Goal: Use online tool/utility: Utilize a website feature to perform a specific function

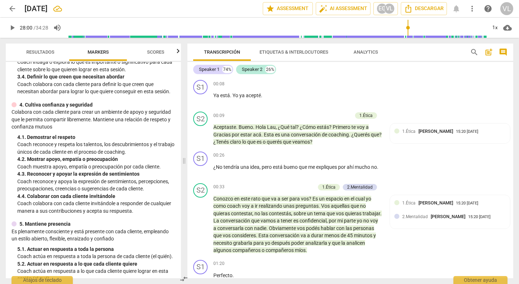
scroll to position [3158, 0]
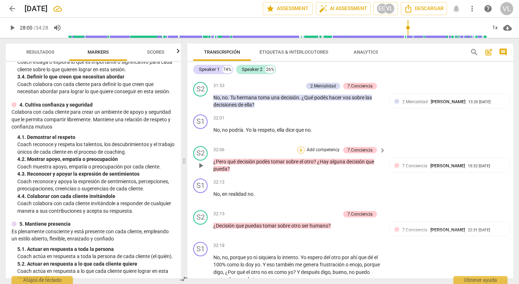
click at [300, 150] on div "+" at bounding box center [300, 150] width 7 height 7
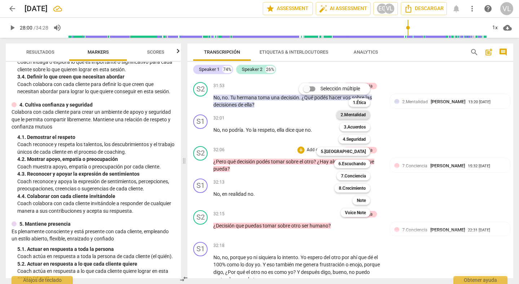
click at [353, 114] on b "2.Mentalidad" at bounding box center [352, 115] width 25 height 9
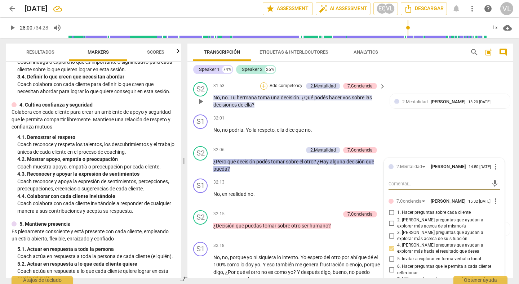
click at [262, 86] on div "+" at bounding box center [263, 85] width 7 height 7
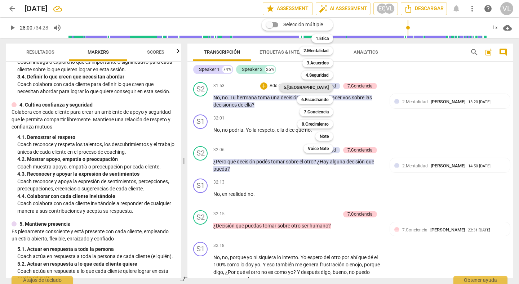
click at [317, 85] on b "5.[GEOGRAPHIC_DATA]" at bounding box center [305, 87] width 45 height 9
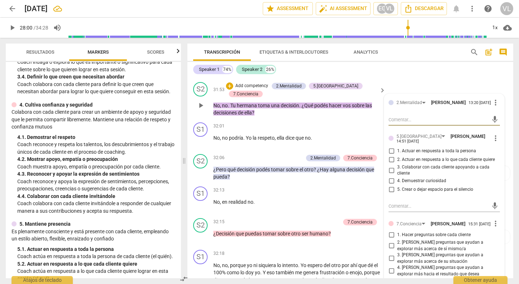
click at [492, 138] on span "more_vert" at bounding box center [495, 138] width 9 height 9
click at [496, 154] on li "Borrar" at bounding box center [499, 153] width 25 height 14
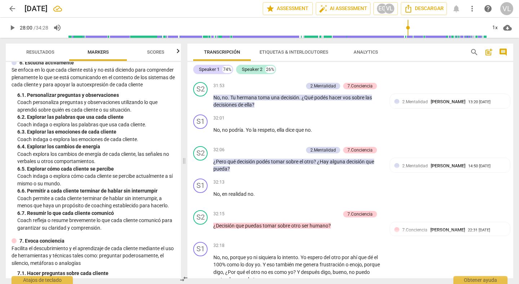
scroll to position [450, 0]
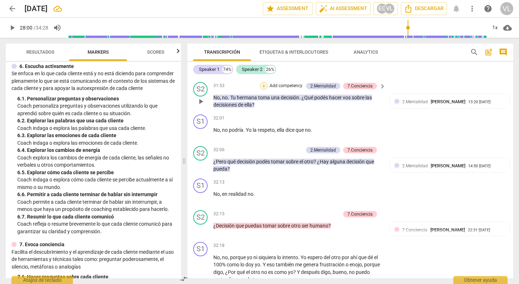
click at [261, 86] on div "+" at bounding box center [263, 85] width 7 height 7
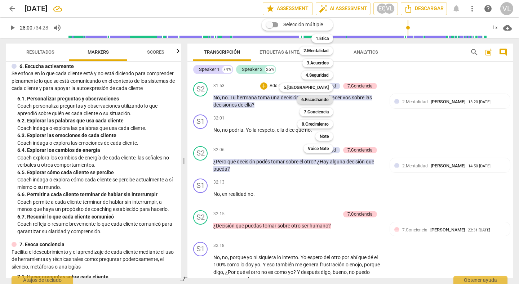
click at [313, 102] on b "6.Escuchando" at bounding box center [314, 99] width 27 height 9
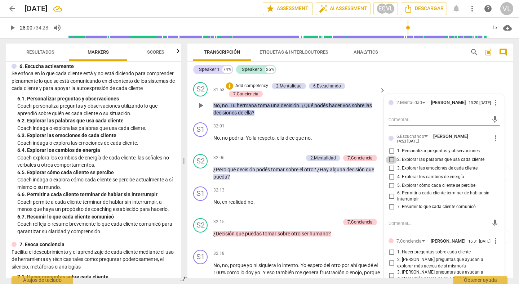
click at [388, 162] on input "2. Explorar las palabras que usa cada cliente" at bounding box center [391, 160] width 12 height 9
checkbox input "true"
click at [352, 130] on div "+ Add competency" at bounding box center [355, 126] width 43 height 7
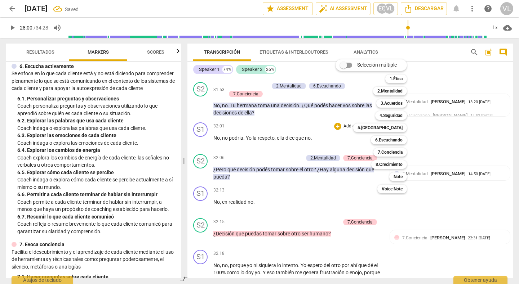
click at [346, 195] on div "Selección múltiple m 1.Ética 1 2.Mentalidad 2 3.Acuerdos 3 4.Seguridad 4 5.Pres…" at bounding box center [376, 127] width 88 height 138
click at [280, 155] on div at bounding box center [259, 142] width 519 height 284
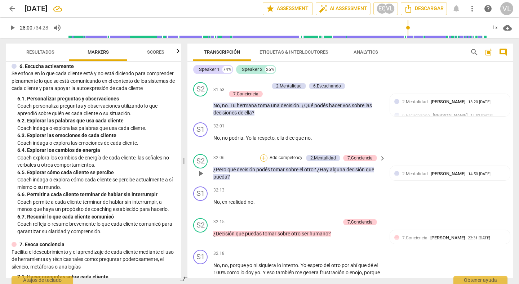
click at [261, 159] on div "+" at bounding box center [263, 158] width 7 height 7
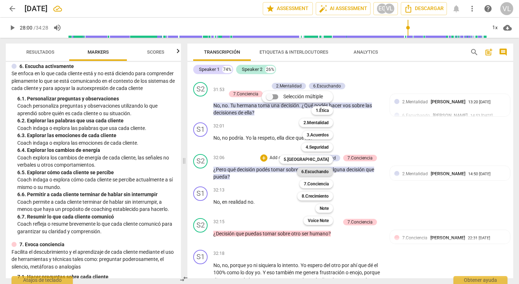
click at [305, 173] on b "6.Escuchando" at bounding box center [314, 171] width 27 height 9
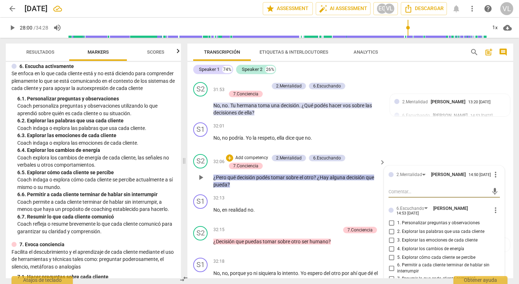
click at [390, 235] on input "2. Explorar las palabras que usa cada cliente" at bounding box center [391, 232] width 12 height 9
checkbox input "true"
click at [372, 147] on div "32:01 + Add competency keyboard_arrow_right No , no podría . Yo la respeto , el…" at bounding box center [299, 135] width 173 height 26
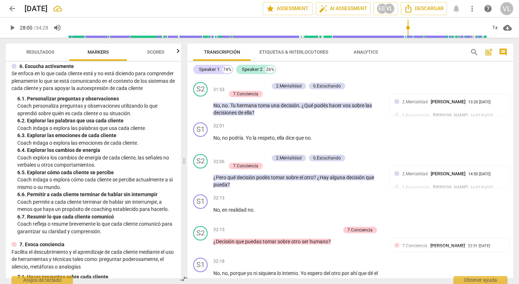
scroll to position [3240, 0]
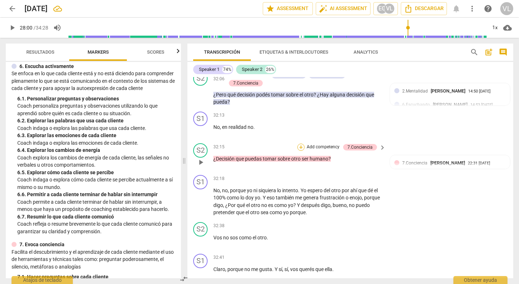
click at [298, 147] on div "+" at bounding box center [300, 147] width 7 height 7
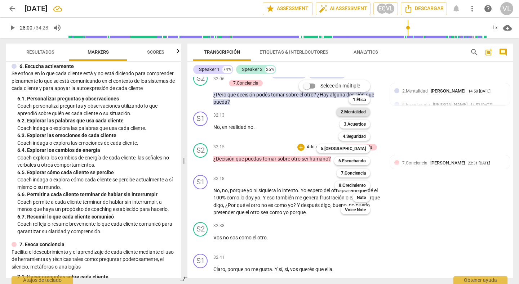
click at [362, 114] on b "2.Mentalidad" at bounding box center [352, 112] width 25 height 9
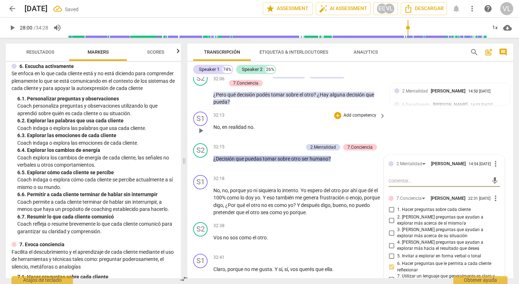
click at [410, 135] on div "S1 play_arrow pause 32:13 + Add competency keyboard_arrow_right No , en realida…" at bounding box center [350, 125] width 326 height 32
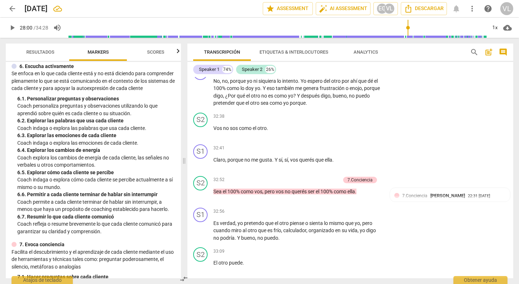
scroll to position [3364, 0]
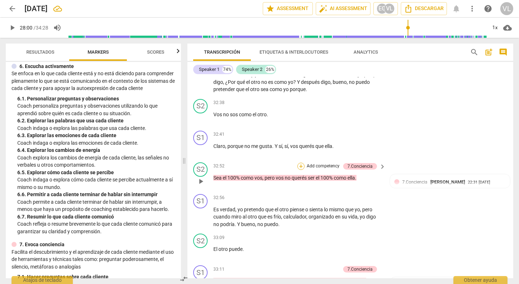
click at [298, 165] on div "+" at bounding box center [300, 166] width 7 height 7
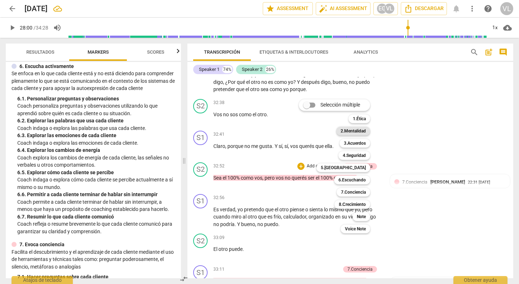
click at [350, 133] on b "2.Mentalidad" at bounding box center [352, 131] width 25 height 9
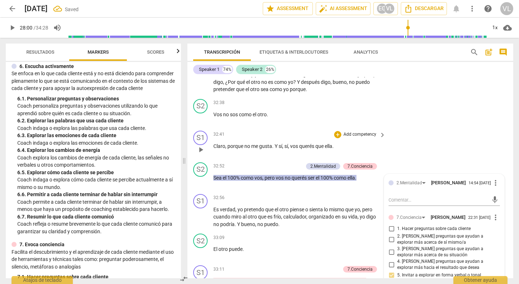
click at [444, 151] on div "S1 play_arrow pause 32:41 + Add competency keyboard_arrow_right Claro , porque …" at bounding box center [350, 144] width 326 height 32
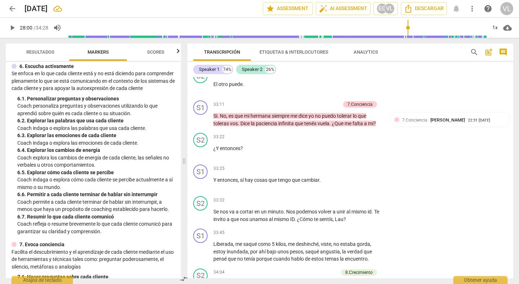
scroll to position [3515, 0]
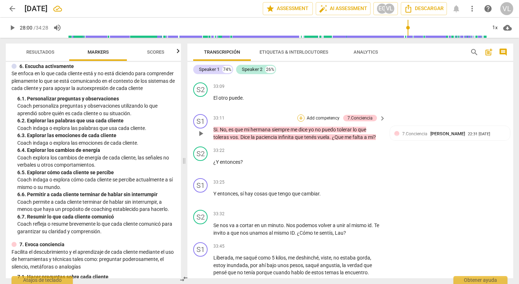
click at [298, 119] on div "+" at bounding box center [300, 118] width 7 height 7
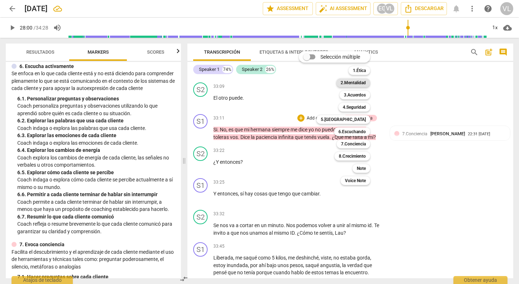
click at [347, 85] on b "2.Mentalidad" at bounding box center [352, 83] width 25 height 9
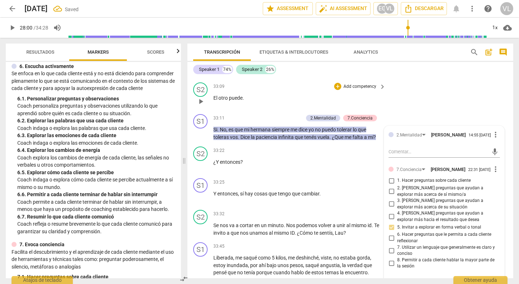
click at [395, 93] on div "S2 play_arrow pause 33:09 + Add competency keyboard_arrow_right El otro puede ." at bounding box center [350, 96] width 326 height 32
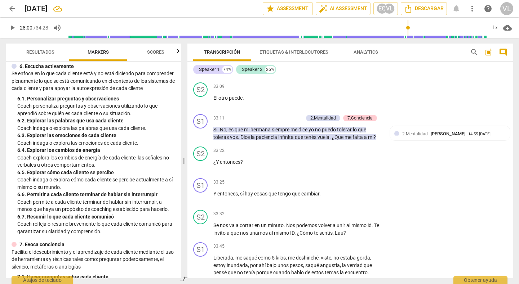
scroll to position [3563, 0]
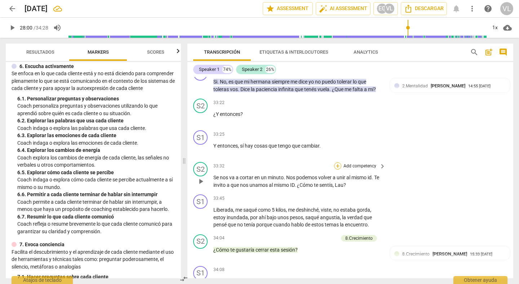
click at [335, 165] on div "+" at bounding box center [337, 165] width 7 height 7
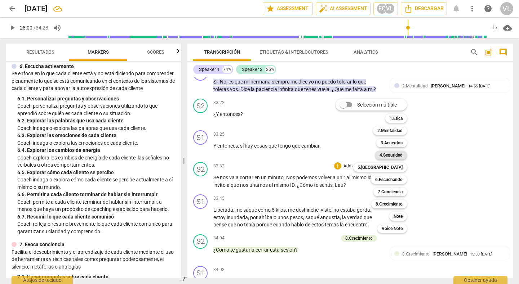
click at [393, 155] on b "4.Seguridad" at bounding box center [390, 155] width 23 height 9
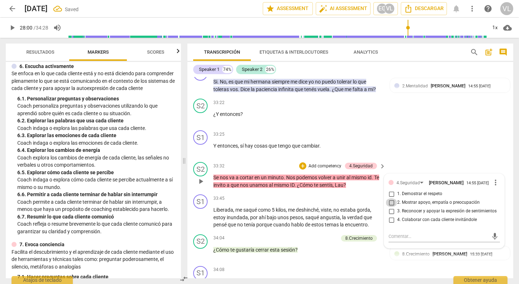
click at [389, 202] on input "2. Mostrar apoyo, empatía o preocupación" at bounding box center [391, 202] width 12 height 9
checkbox input "true"
click at [410, 152] on div "S1 play_arrow pause 33:25 + Add competency keyboard_arrow_right Y entonces , sí…" at bounding box center [350, 143] width 326 height 32
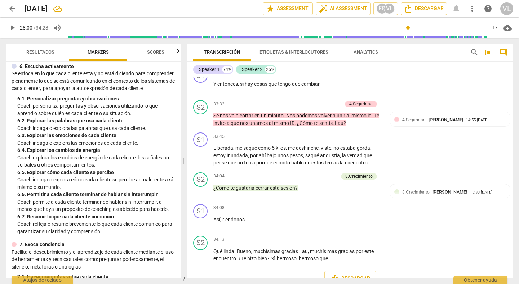
scroll to position [3632, 0]
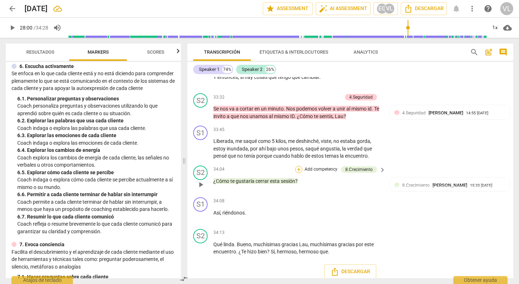
click at [295, 169] on div "+" at bounding box center [298, 169] width 7 height 7
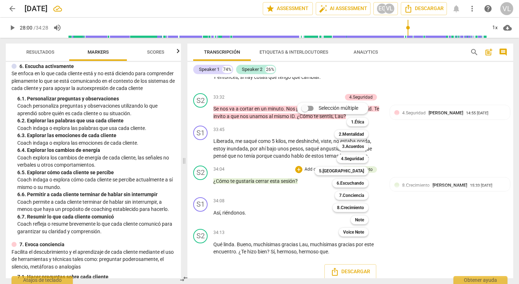
drag, startPoint x: 179, startPoint y: 175, endPoint x: 179, endPoint y: 183, distance: 7.9
click at [179, 183] on div at bounding box center [259, 142] width 519 height 284
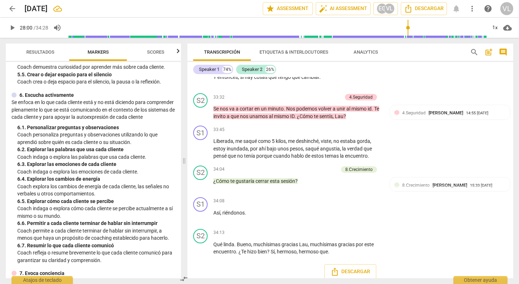
scroll to position [424, 0]
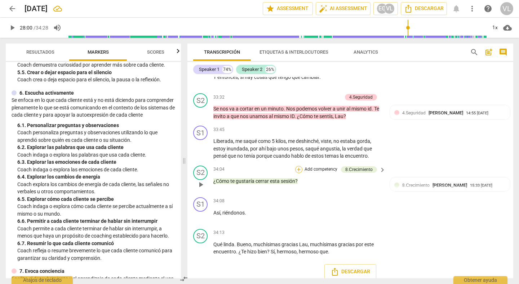
click at [299, 171] on div "+" at bounding box center [298, 169] width 7 height 7
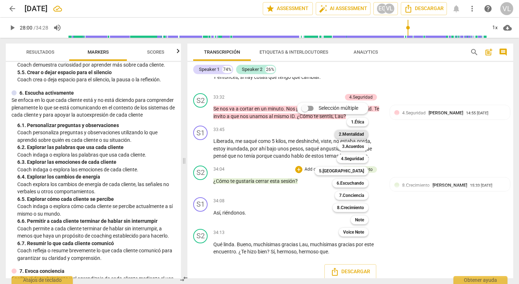
click at [350, 133] on b "2.Mentalidad" at bounding box center [351, 134] width 25 height 9
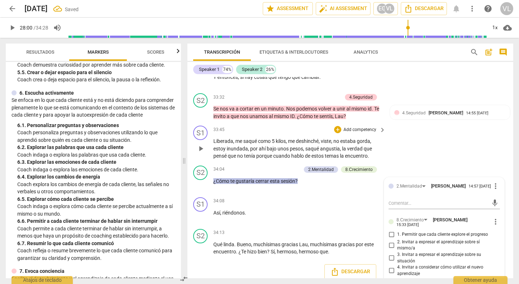
click at [451, 147] on div "S1 play_arrow pause 33:45 + Add competency keyboard_arrow_right Liberada , me s…" at bounding box center [350, 143] width 326 height 40
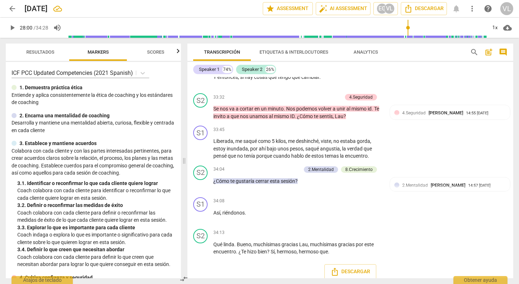
scroll to position [3638, 0]
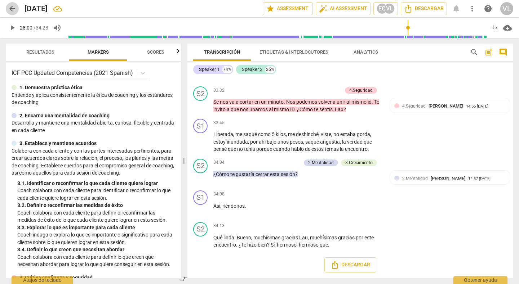
click at [11, 11] on span "arrow_back" at bounding box center [12, 8] width 9 height 9
